Goal: Information Seeking & Learning: Find specific fact

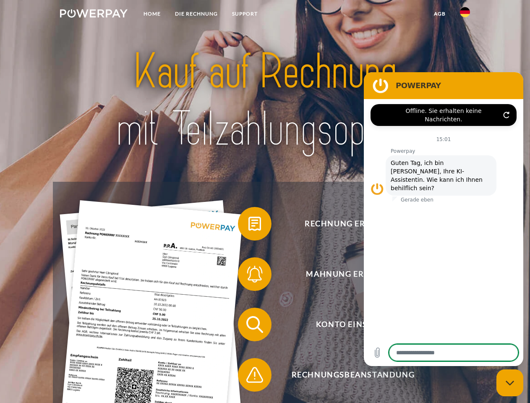
click at [94, 15] on img at bounding box center [94, 13] width 68 height 8
click at [465, 15] on img at bounding box center [465, 12] width 10 height 10
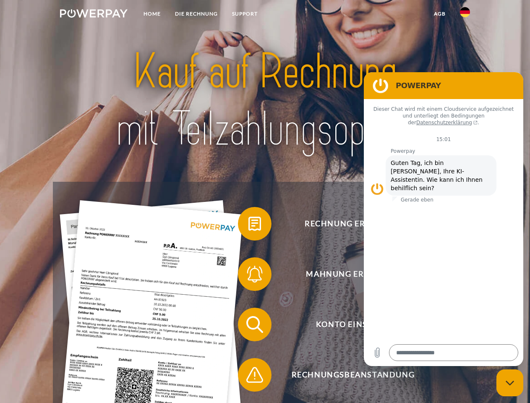
click at [440, 14] on link "agb" at bounding box center [440, 13] width 26 height 15
click at [249, 225] on span at bounding box center [242, 224] width 42 height 42
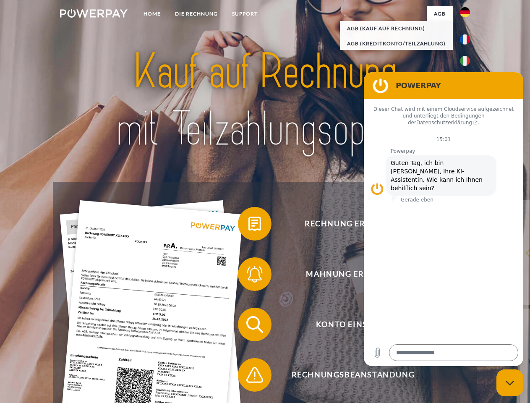
click at [249, 276] on div "Rechnung erhalten? Mahnung erhalten? Konto einsehen" at bounding box center [265, 350] width 424 height 336
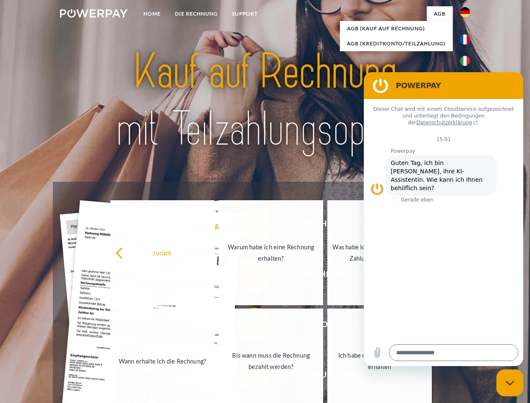
click at [249, 326] on link "Bis wann muss die Rechnung bezahlt werden?" at bounding box center [271, 361] width 105 height 105
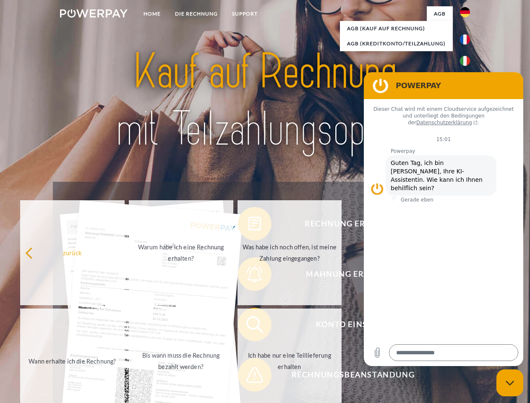
click at [249, 377] on span at bounding box center [242, 375] width 42 height 42
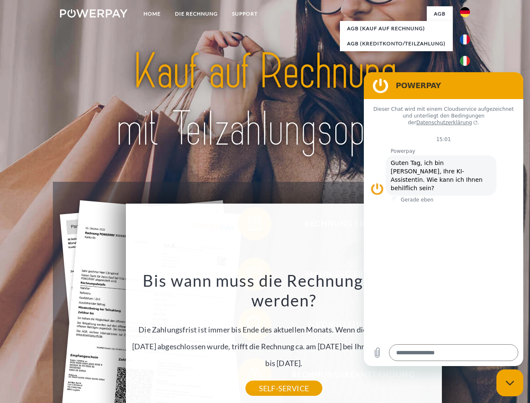
click at [510, 383] on icon "Messaging-Fenster schließen" at bounding box center [510, 382] width 9 height 5
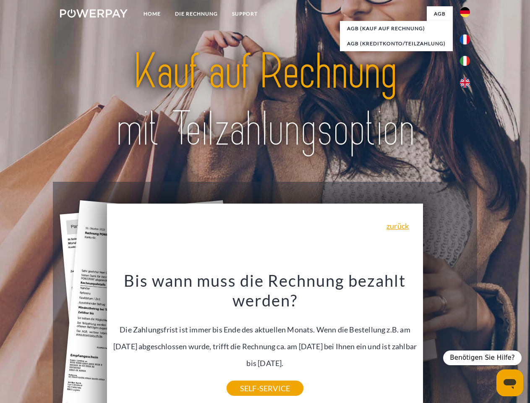
type textarea "*"
